Goal: Task Accomplishment & Management: Use online tool/utility

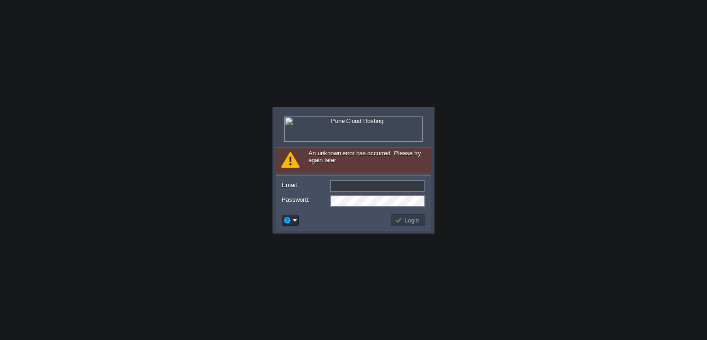
type input "[EMAIL_ADDRESS][DOMAIN_NAME]"
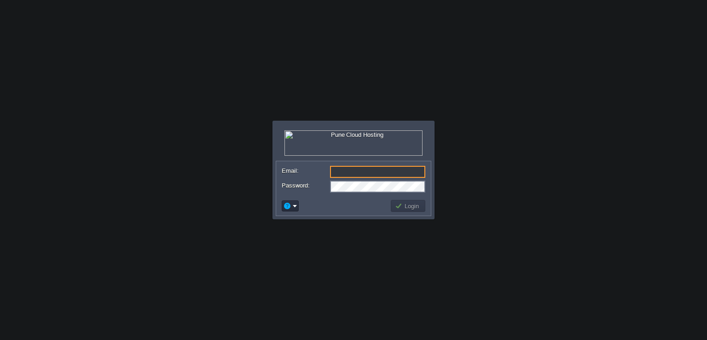
type input "[EMAIL_ADDRESS][DOMAIN_NAME]"
click at [407, 205] on button "Login" at bounding box center [408, 206] width 27 height 8
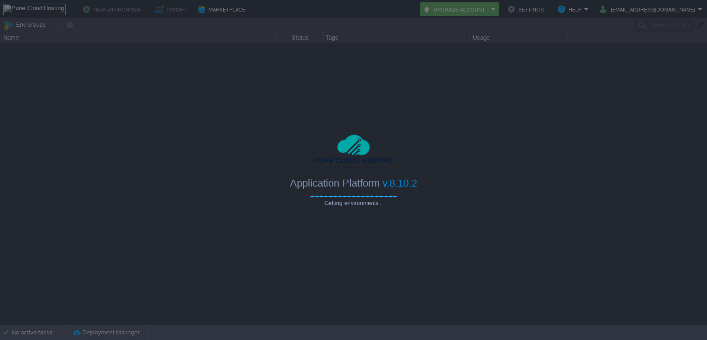
type input "Search (Ctrl+F)"
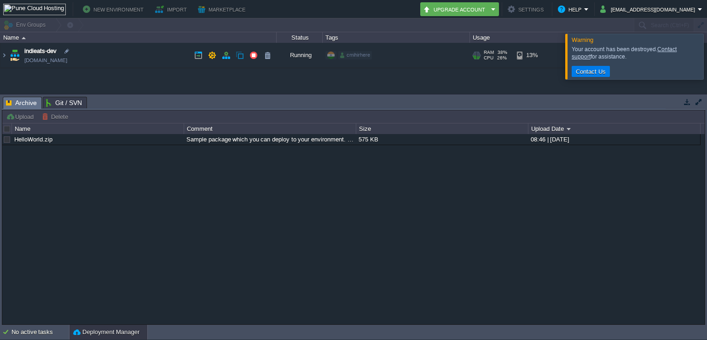
click at [156, 58] on td "indieats-dev [DOMAIN_NAME]" at bounding box center [138, 55] width 276 height 25
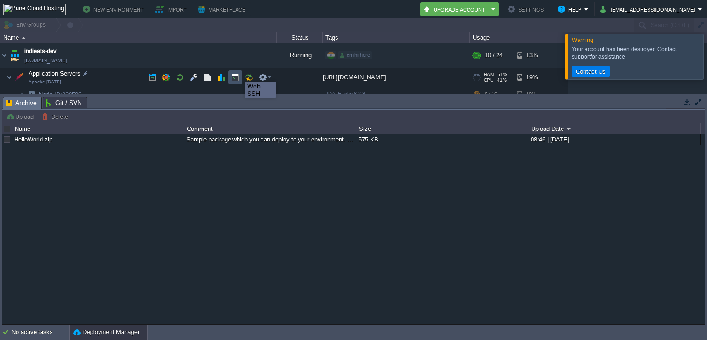
click at [236, 73] on button "button" at bounding box center [235, 77] width 8 height 8
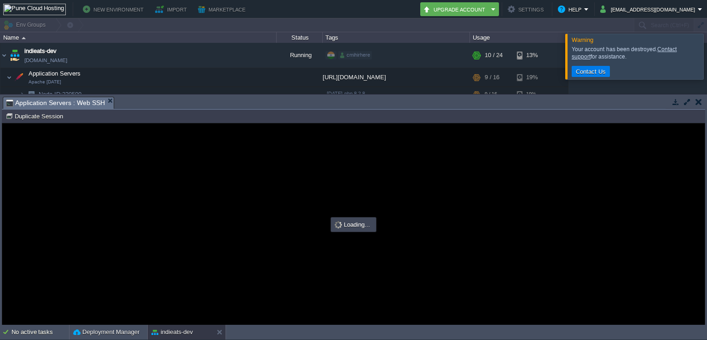
type input "#000000"
